Goal: Navigation & Orientation: Find specific page/section

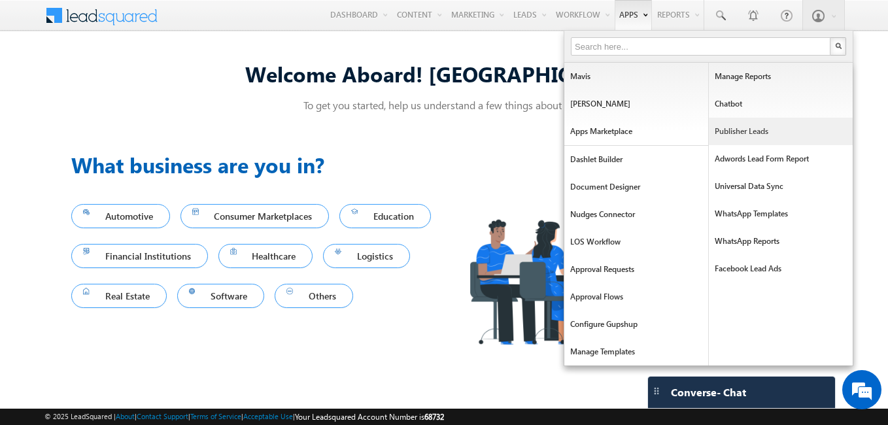
click at [746, 128] on link "Publisher Leads" at bounding box center [781, 131] width 144 height 27
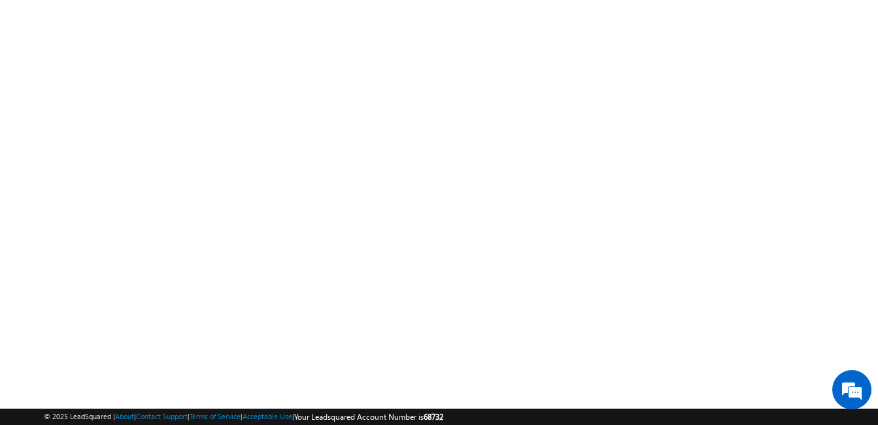
scroll to position [196, 0]
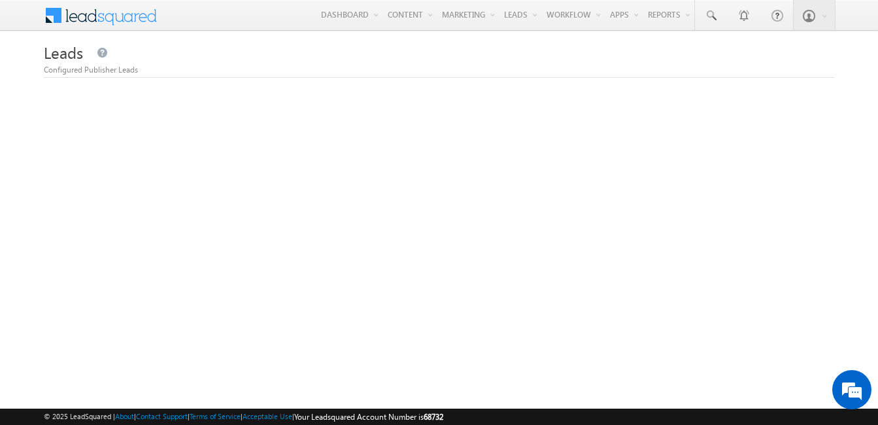
drag, startPoint x: 411, startPoint y: 77, endPoint x: 332, endPoint y: 78, distance: 78.5
click at [411, 77] on div "Leads Configured Publisher Leads" at bounding box center [439, 58] width 791 height 39
